Goal: Information Seeking & Learning: Find specific fact

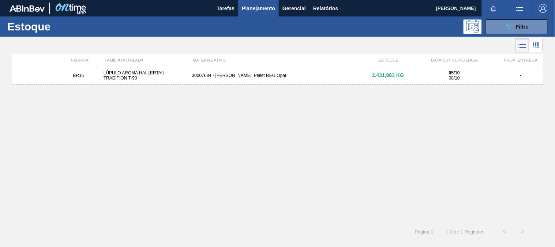
click at [270, 77] on div "30007684 - [PERSON_NAME]. Pellet REG Opal" at bounding box center [277, 75] width 177 height 5
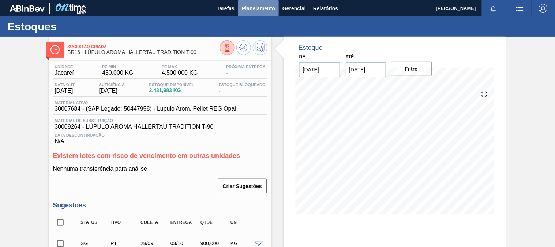
click at [250, 10] on span "Planejamento" at bounding box center [258, 8] width 33 height 9
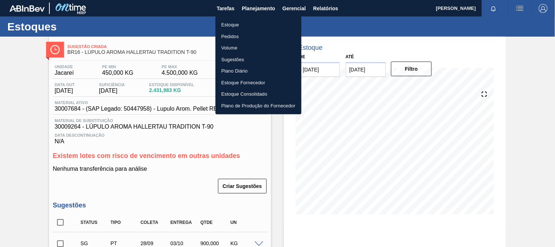
click at [251, 25] on li "Estoque" at bounding box center [259, 25] width 86 height 12
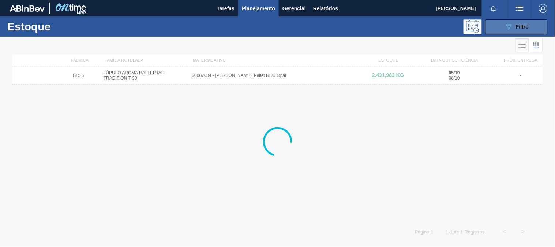
click at [512, 22] on icon "089F7B8B-B2A5-4AFE-B5C0-19BA573D28AC" at bounding box center [509, 26] width 9 height 9
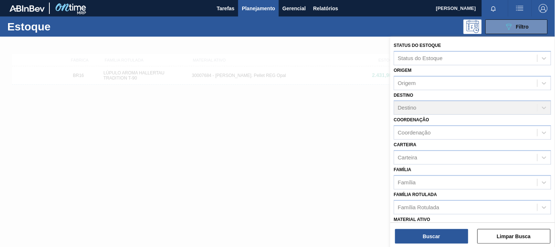
scroll to position [102, 0]
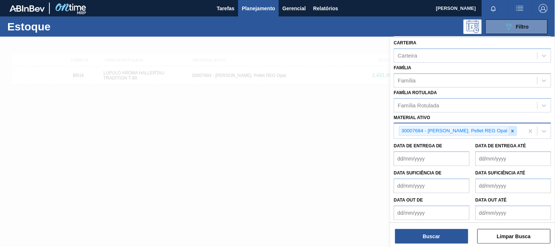
click at [509, 131] on div at bounding box center [513, 130] width 8 height 9
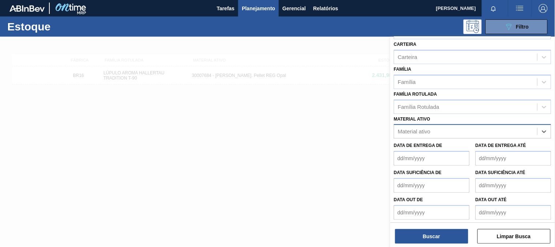
paste ativo "[DATE]"
type ativo "[DATE]"
click at [448, 130] on div "[DATE]" at bounding box center [466, 131] width 143 height 11
paste ativo "[DATE]"
type ativo "[DATE]"
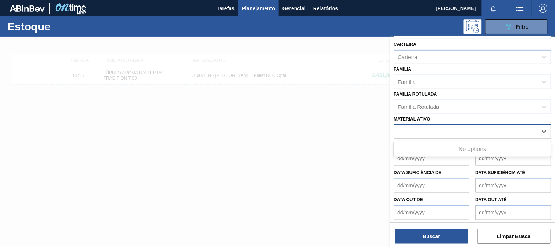
click at [441, 130] on div "[DATE]" at bounding box center [466, 131] width 143 height 11
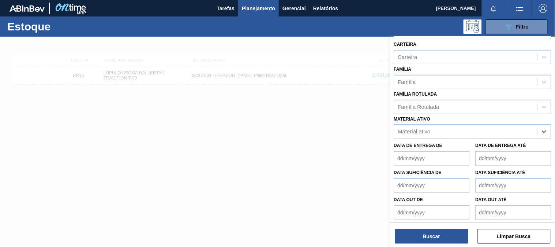
paste ativo "30003188"
type ativo "30003188"
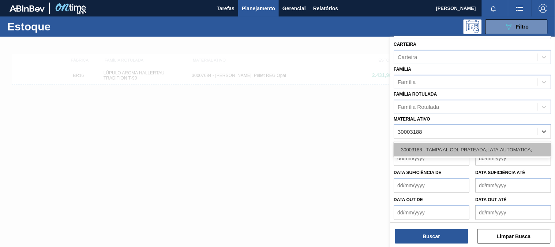
click at [437, 143] on div "30003188 - TAMPA AL.CDL;PRATEADA;LATA-AUTOMATICA;" at bounding box center [472, 150] width 157 height 14
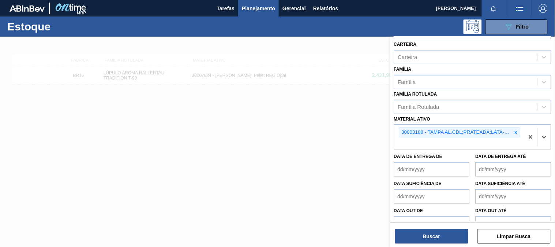
scroll to position [102, 0]
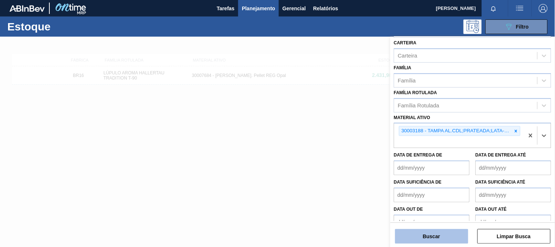
click at [429, 238] on button "Buscar" at bounding box center [431, 236] width 73 height 15
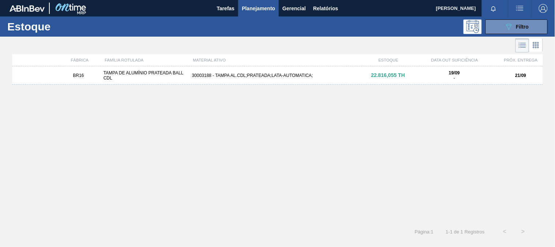
click at [274, 81] on div "BR16 TAMPA DE ALUMÍNIO PRATEADA BALL CDL 30003188 - TAMPA AL.CDL;PRATEADA;LATA-…" at bounding box center [277, 75] width 531 height 18
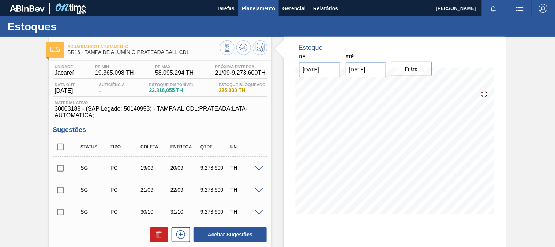
click at [266, 6] on span "Planejamento" at bounding box center [258, 8] width 33 height 9
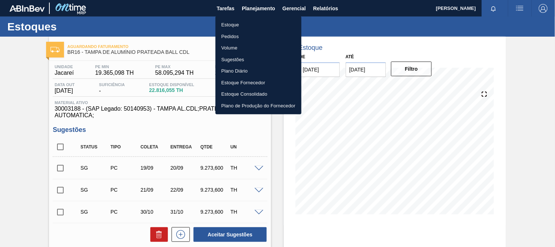
click at [243, 26] on li "Estoque" at bounding box center [259, 25] width 86 height 12
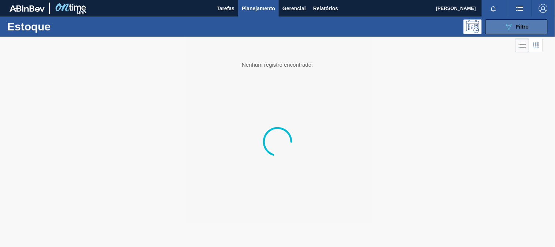
click at [534, 27] on button "089F7B8B-B2A5-4AFE-B5C0-19BA573D28AC Filtro" at bounding box center [517, 26] width 62 height 15
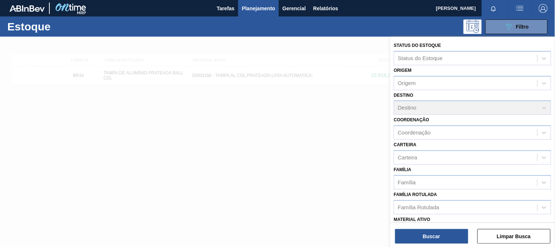
scroll to position [41, 0]
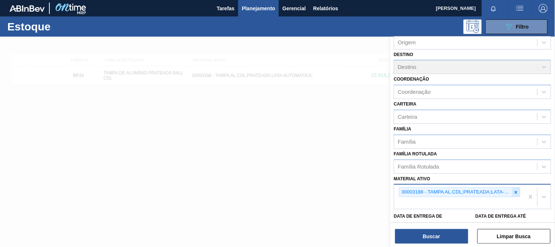
click at [515, 191] on icon at bounding box center [516, 192] width 5 height 5
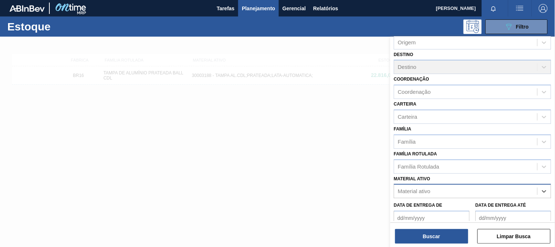
paste ativo "30012598"
type ativo "30012598"
click at [455, 213] on div "30012598 - FILME C. 800X65 SK 269ML C15 429" at bounding box center [472, 209] width 157 height 14
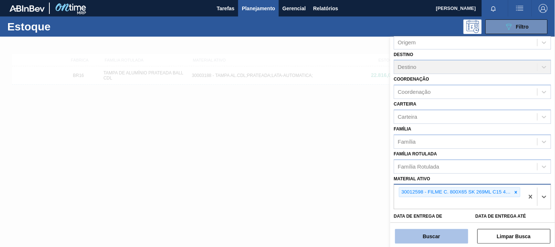
click at [450, 232] on button "Buscar" at bounding box center [431, 236] width 73 height 15
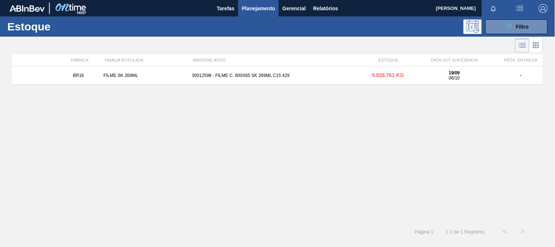
click at [263, 80] on div "BR16 FILME SK 269ML 30012598 - FILME C. 800X65 SK 269ML C15 429 5.828,761 KG 19…" at bounding box center [277, 75] width 531 height 18
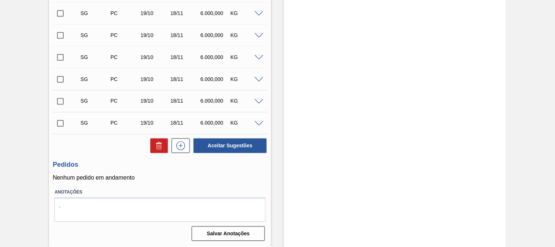
scroll to position [24, 0]
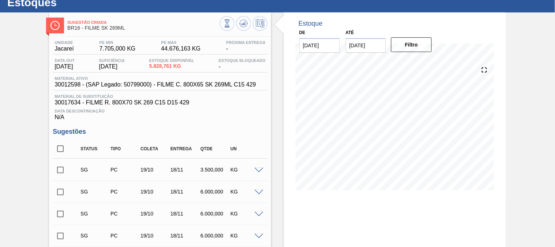
click at [216, 149] on div "Qtde" at bounding box center [215, 148] width 33 height 5
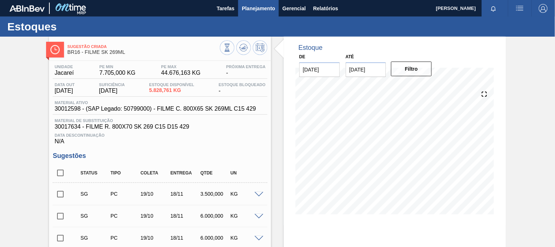
click at [268, 4] on span "Planejamento" at bounding box center [258, 8] width 33 height 9
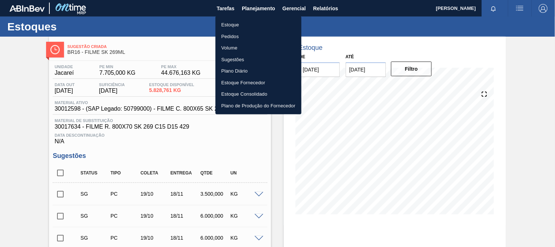
click at [255, 24] on li "Estoque" at bounding box center [259, 25] width 86 height 12
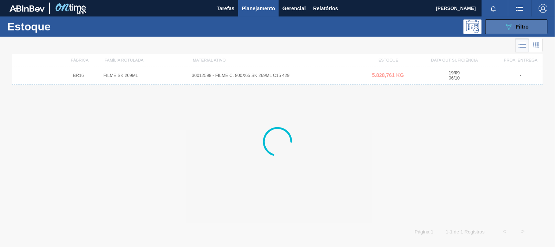
click at [531, 30] on button "089F7B8B-B2A5-4AFE-B5C0-19BA573D28AC Filtro" at bounding box center [517, 26] width 62 height 15
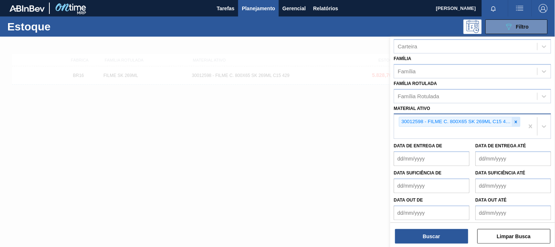
click at [514, 120] on icon at bounding box center [516, 121] width 5 height 5
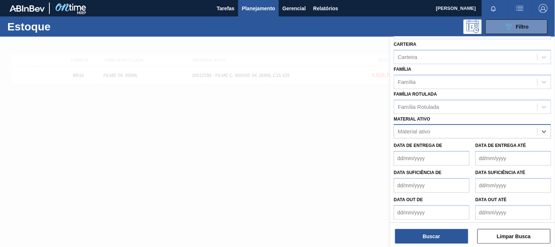
paste ativo "30033934"
type ativo "30033934"
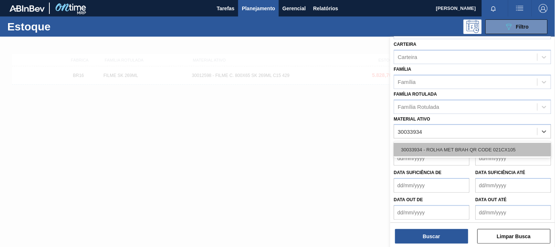
click at [449, 145] on div "30033934 - ROLHA MET BRAH QR CODE 021CX105" at bounding box center [472, 150] width 157 height 14
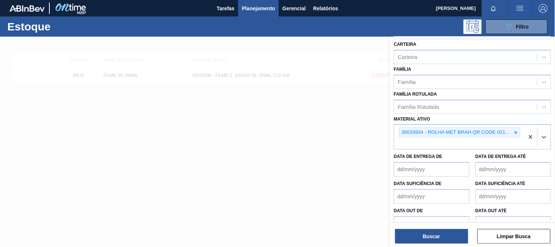
scroll to position [111, 0]
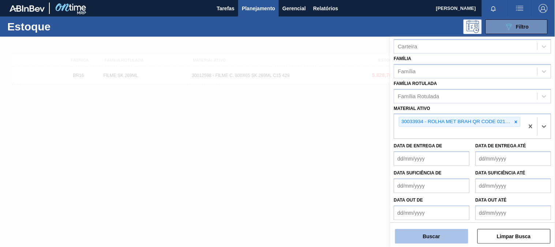
click at [425, 237] on button "Buscar" at bounding box center [431, 236] width 73 height 15
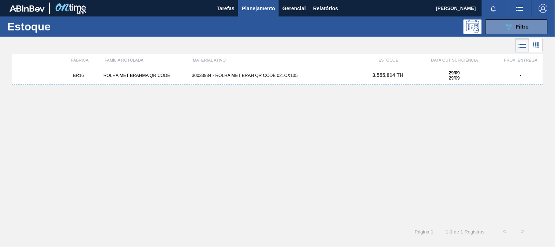
click at [287, 79] on div "BR16 ROLHA MET BRAHMA QR CODE 30033934 - ROLHA MET BRAH QR CODE 021CX105 3.555,…" at bounding box center [277, 75] width 531 height 18
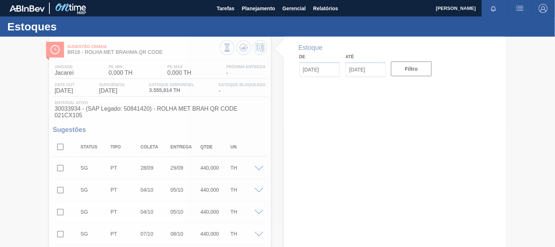
type input "[DATE]"
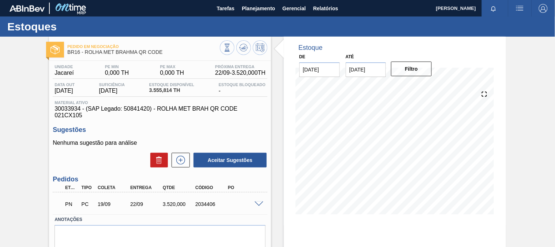
click at [260, 202] on span at bounding box center [259, 203] width 9 height 5
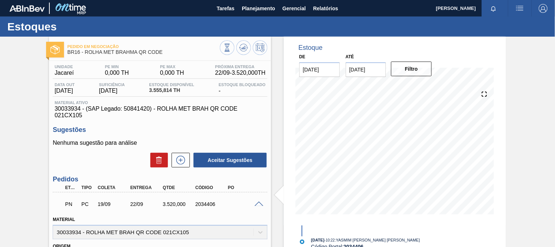
scroll to position [81, 0]
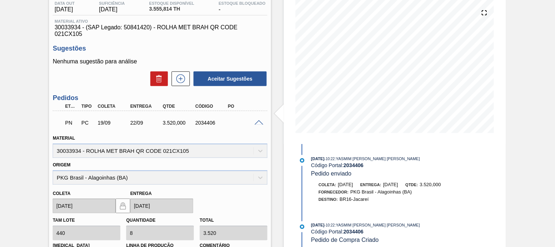
click at [169, 125] on div "3.520,000" at bounding box center [179, 123] width 36 height 6
copy div "3.520,000"
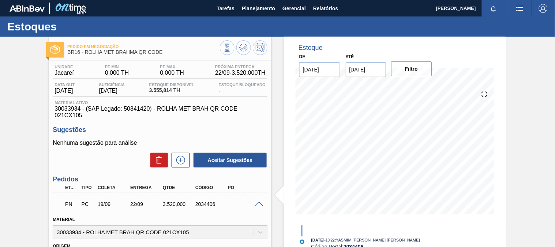
click at [60, 108] on span "30033934 - (SAP Legado: 50841420) - ROLHA MET BRAH QR CODE 021CX105" at bounding box center [160, 111] width 211 height 13
copy span "30033934"
click at [206, 203] on div "2034406" at bounding box center [212, 204] width 36 height 6
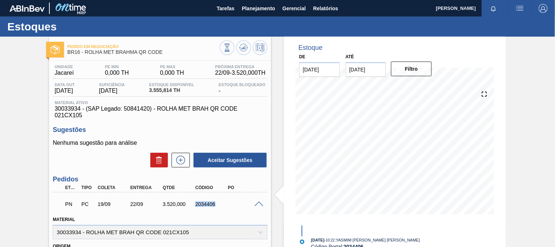
copy div "2034406"
